Goal: Information Seeking & Learning: Understand process/instructions

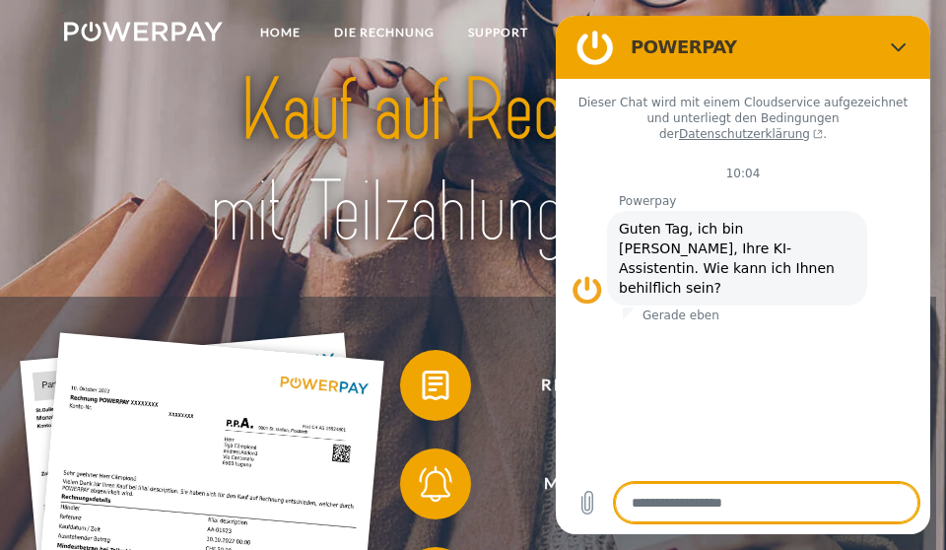
click at [323, 250] on img at bounding box center [473, 161] width 652 height 213
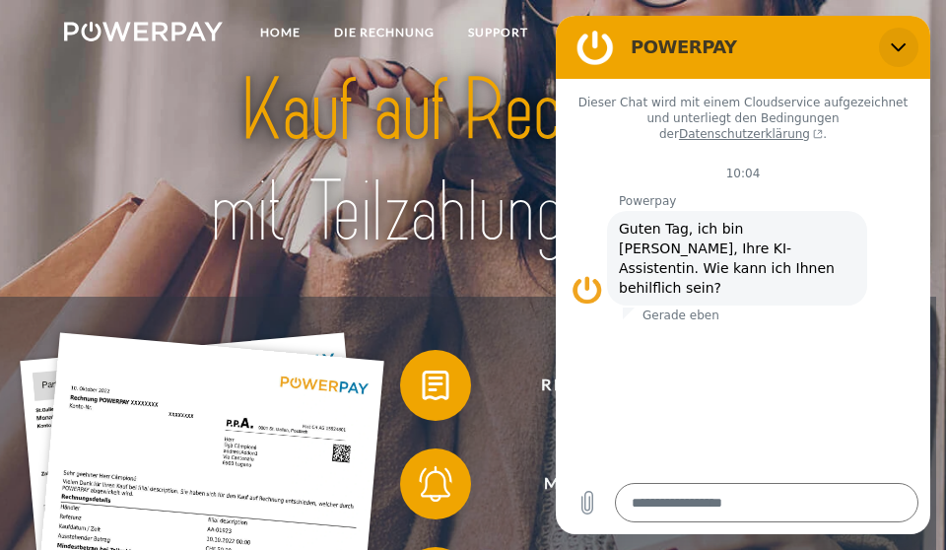
click at [900, 47] on icon "Schließen" at bounding box center [898, 47] width 15 height 9
type textarea "*"
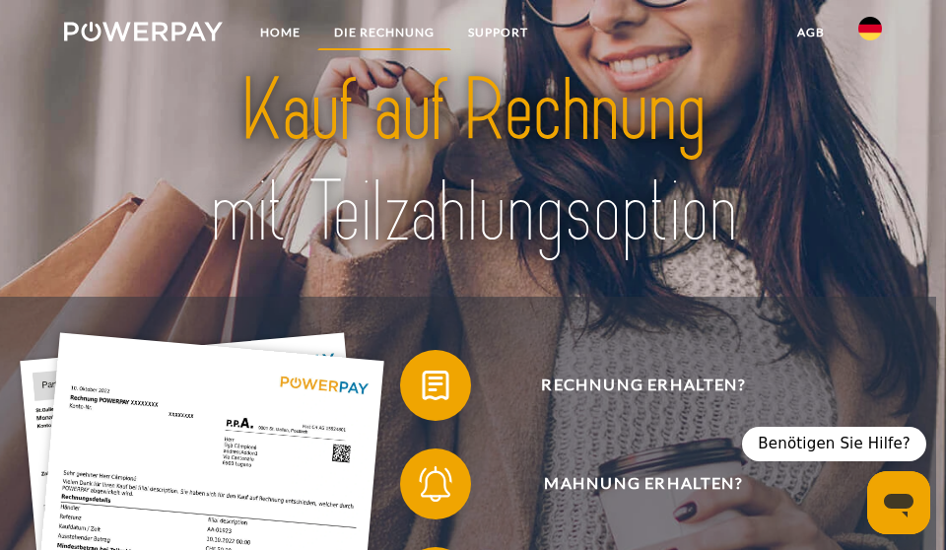
click at [389, 32] on link "DIE RECHNUNG" at bounding box center [384, 32] width 134 height 35
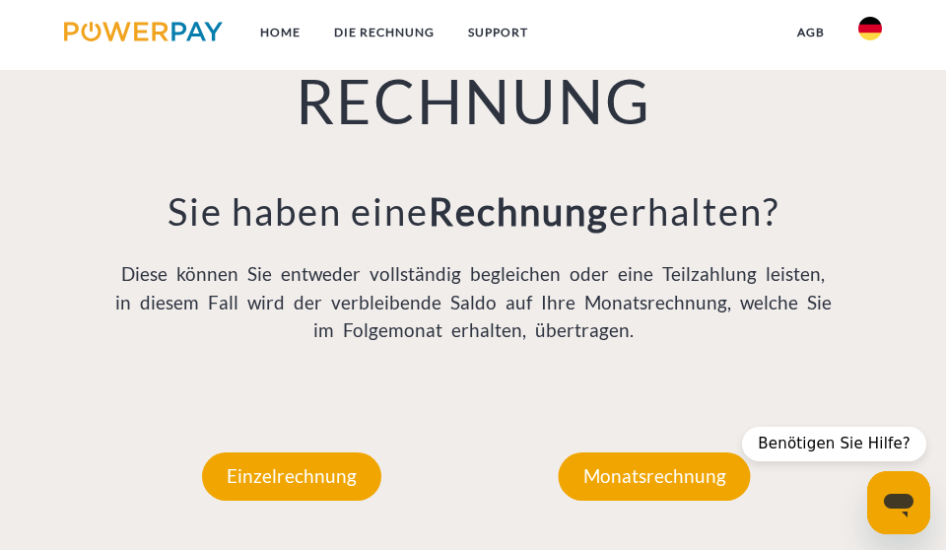
scroll to position [1251, 0]
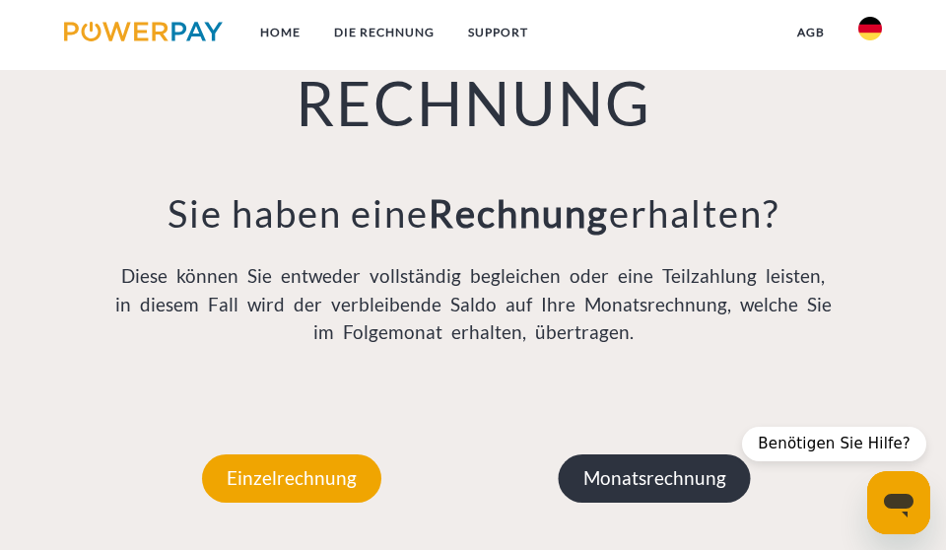
click at [695, 491] on p "Monatsrechnung" at bounding box center [655, 477] width 192 height 47
click at [672, 481] on p "Monatsrechnung" at bounding box center [655, 477] width 192 height 47
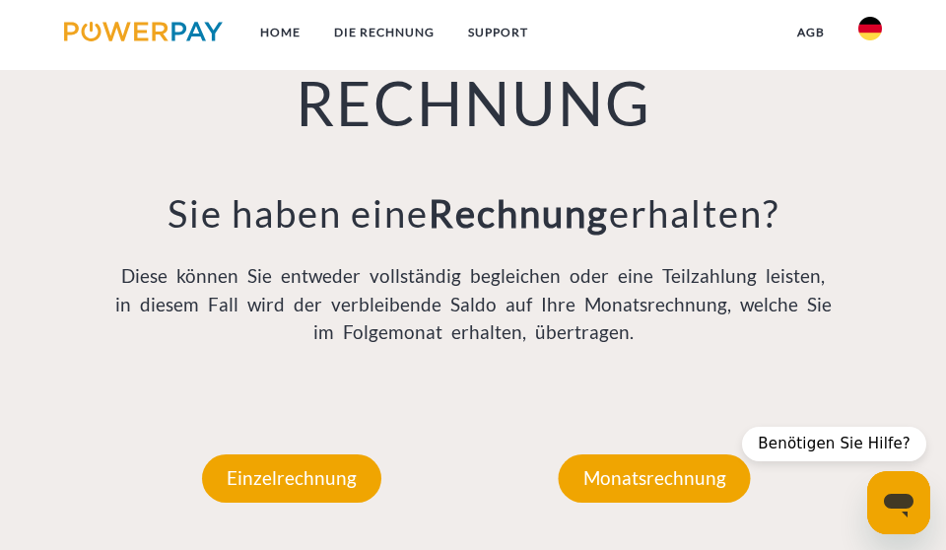
click at [676, 354] on div "DIE POWERPAY RECHNUNG Sie haben eine Rechnung erhalten? Diese können Sie entwed…" at bounding box center [473, 118] width 757 height 553
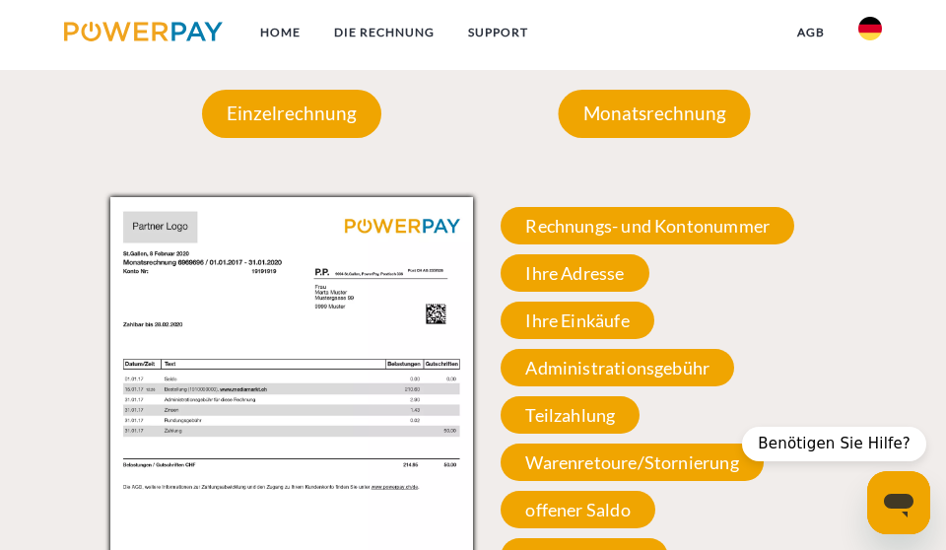
scroll to position [1645, 0]
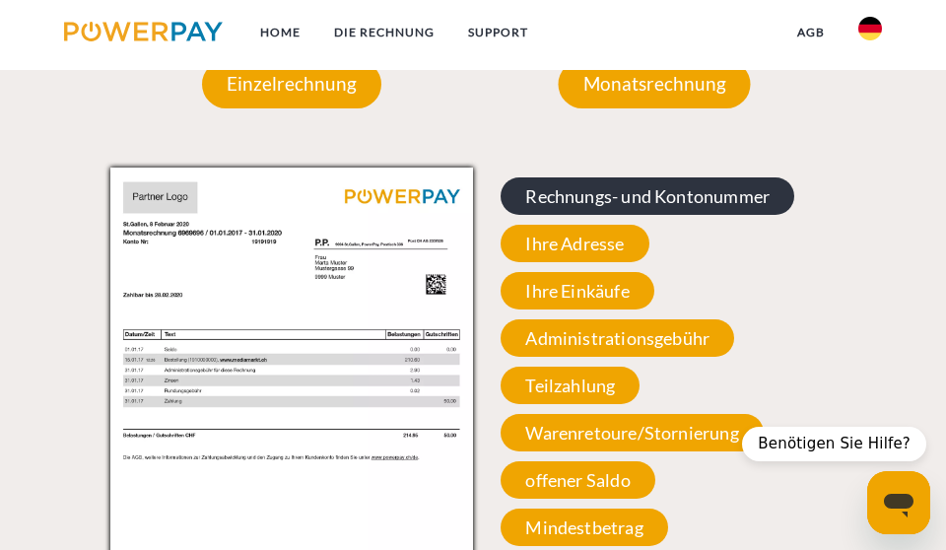
click at [698, 188] on span "Rechnungs- und Kontonummer" at bounding box center [648, 195] width 294 height 37
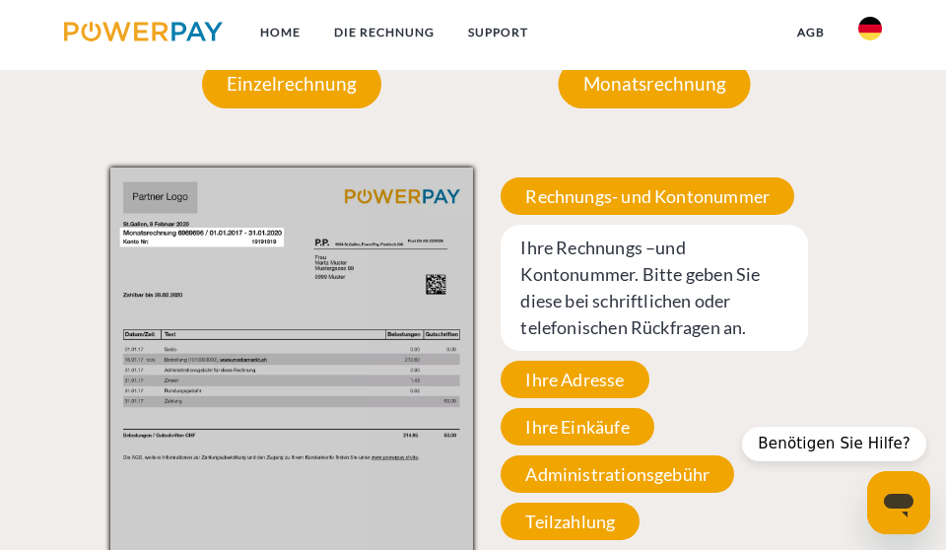
click at [854, 303] on div "Einzelrechnung Einzelrechnung Rechnungs- und Kontonummer Ihre Rechnungs –und Ko…" at bounding box center [473, 341] width 946 height 681
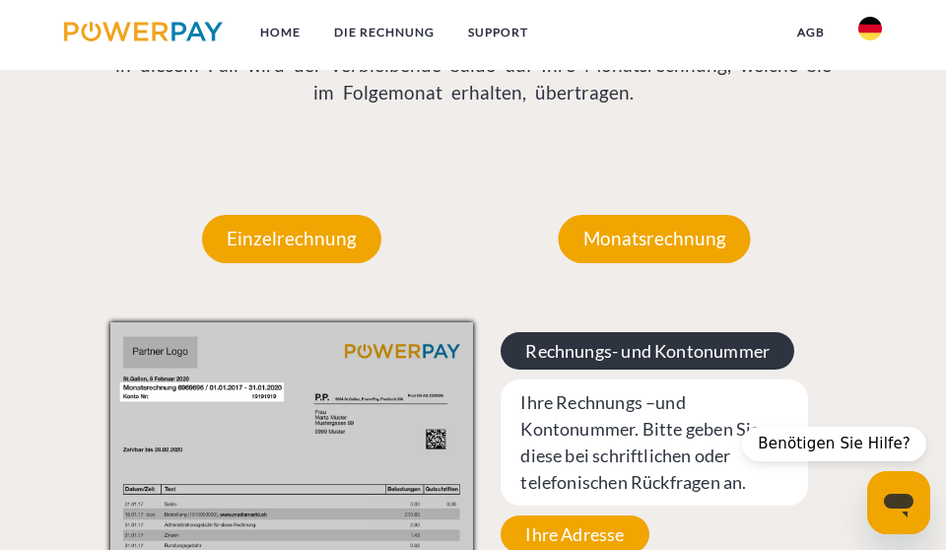
scroll to position [1487, 0]
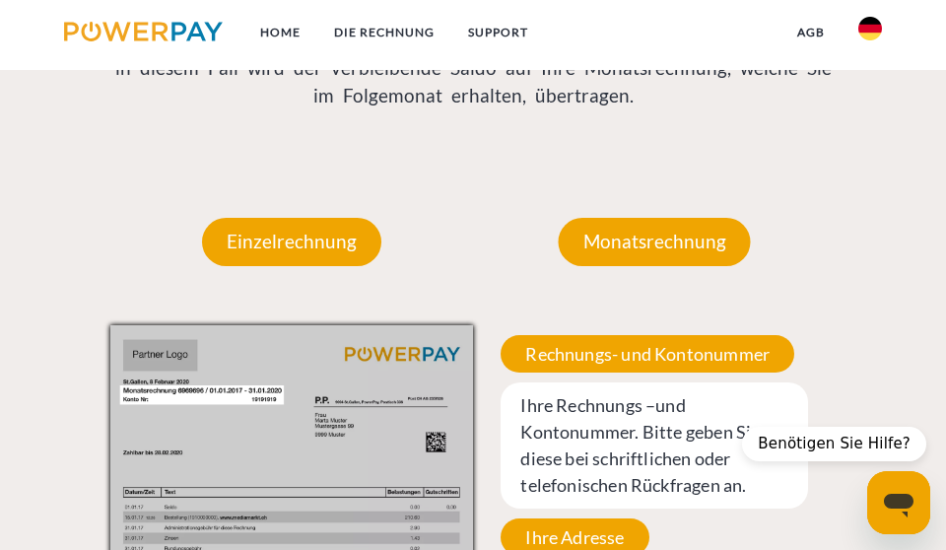
click at [660, 470] on span "Ihre Rechnungs –und Kontonummer. Bitte geben Sie diese bei schriftlichen oder t…" at bounding box center [654, 445] width 307 height 126
click at [579, 538] on span "Ihre Adresse" at bounding box center [575, 536] width 148 height 37
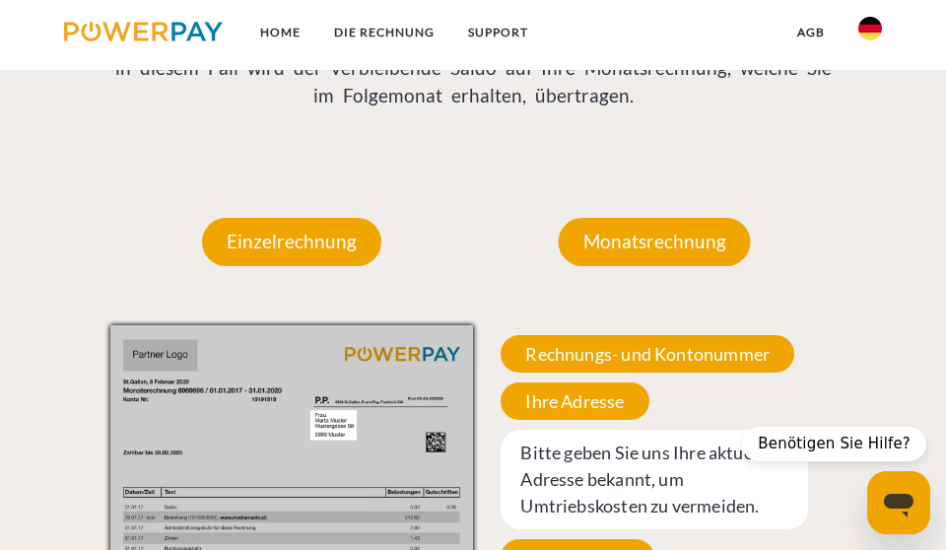
click at [541, 205] on div "Monatsrechnung" at bounding box center [655, 242] width 310 height 166
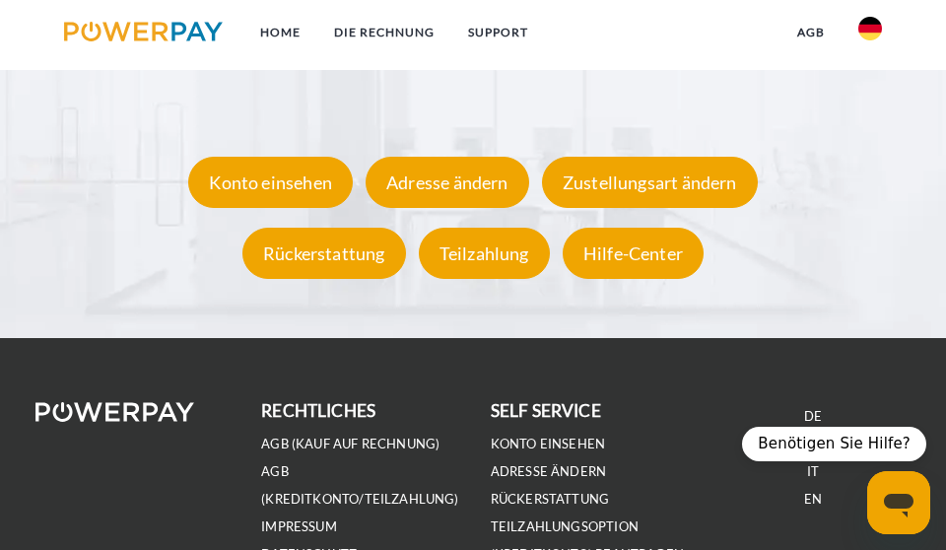
scroll to position [3104, 0]
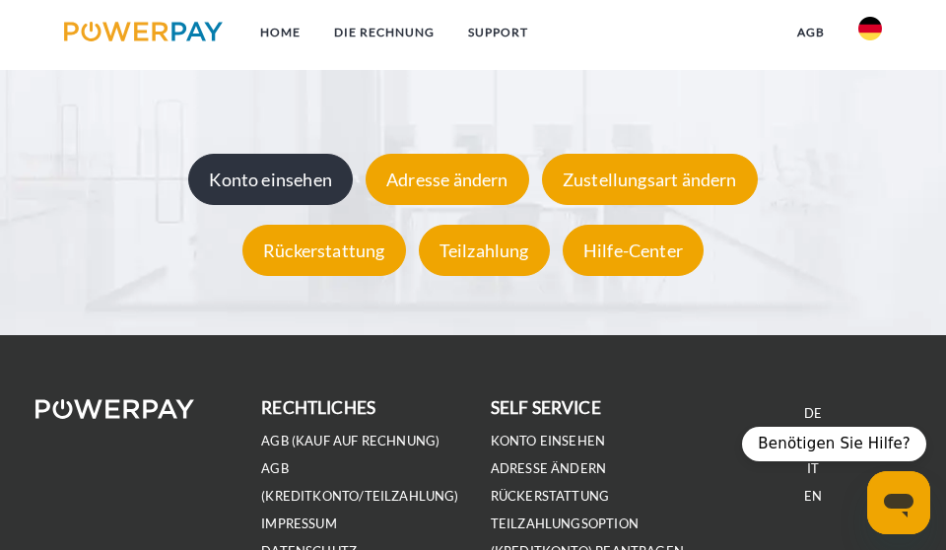
click at [298, 180] on div "Konto einsehen" at bounding box center [270, 179] width 165 height 51
